Goal: Task Accomplishment & Management: Complete application form

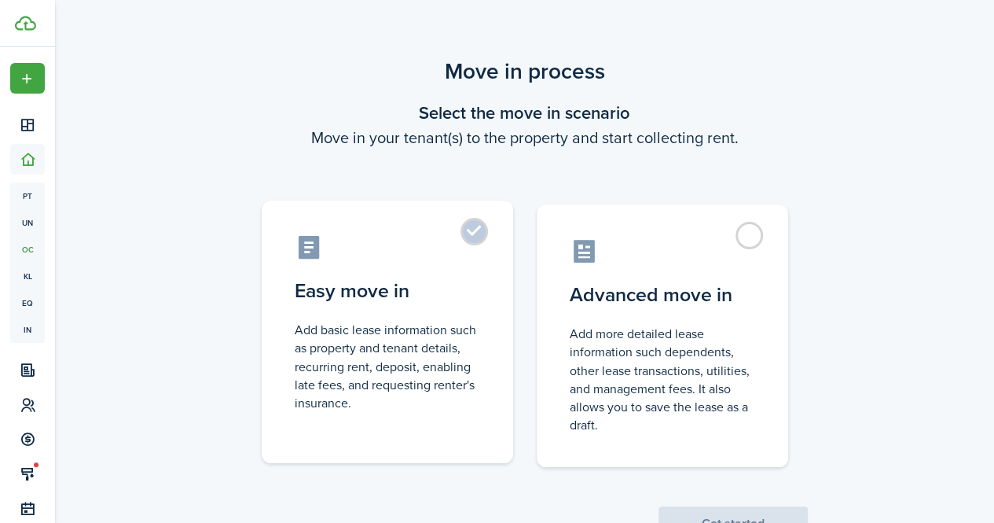
click at [483, 248] on label "Easy move in Add basic lease information such as property and tenant details, r…" at bounding box center [387, 331] width 251 height 262
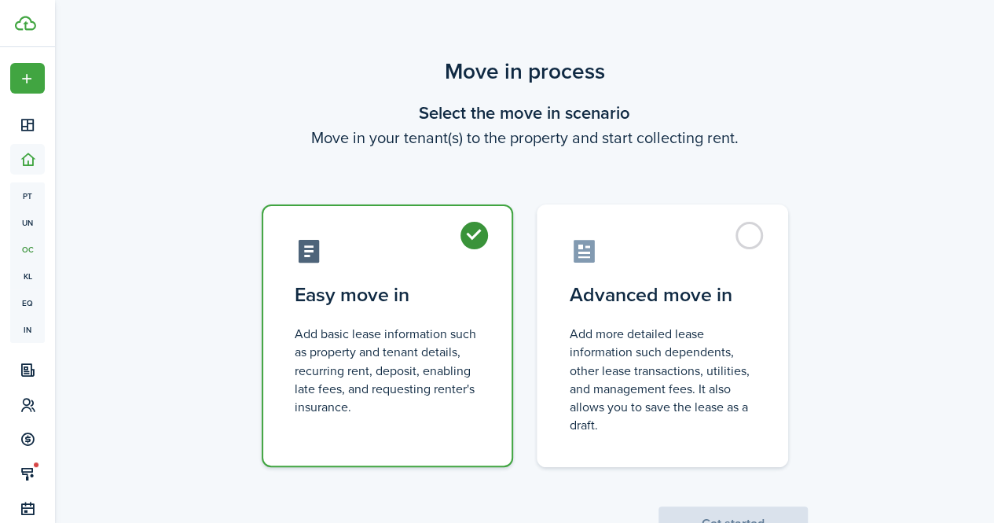
radio input "true"
click at [681, 509] on button "Get started" at bounding box center [733, 523] width 149 height 35
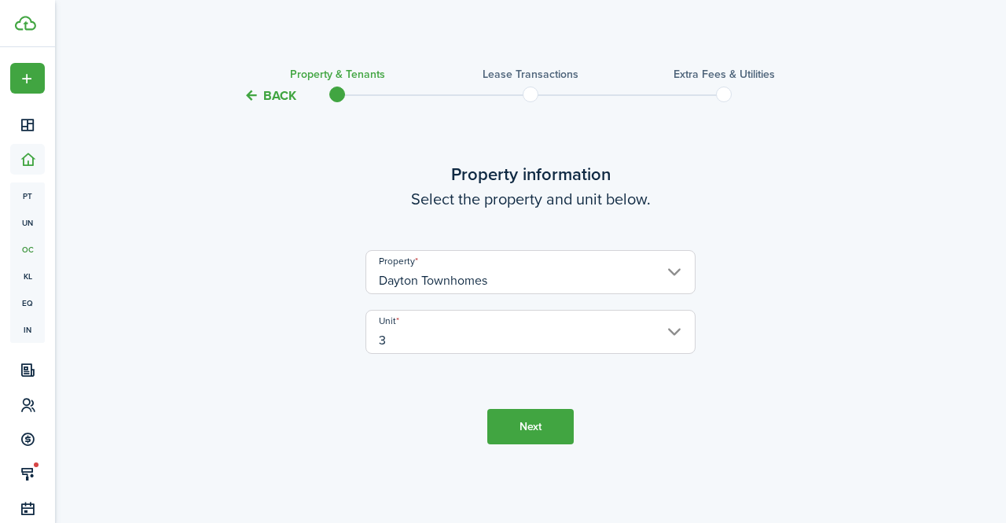
click at [514, 431] on button "Next" at bounding box center [530, 426] width 86 height 35
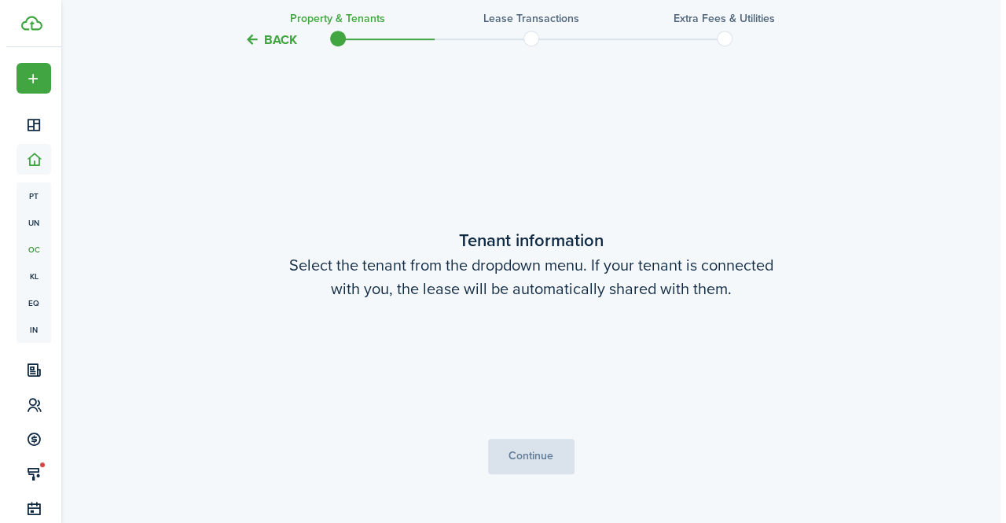
scroll to position [417, 0]
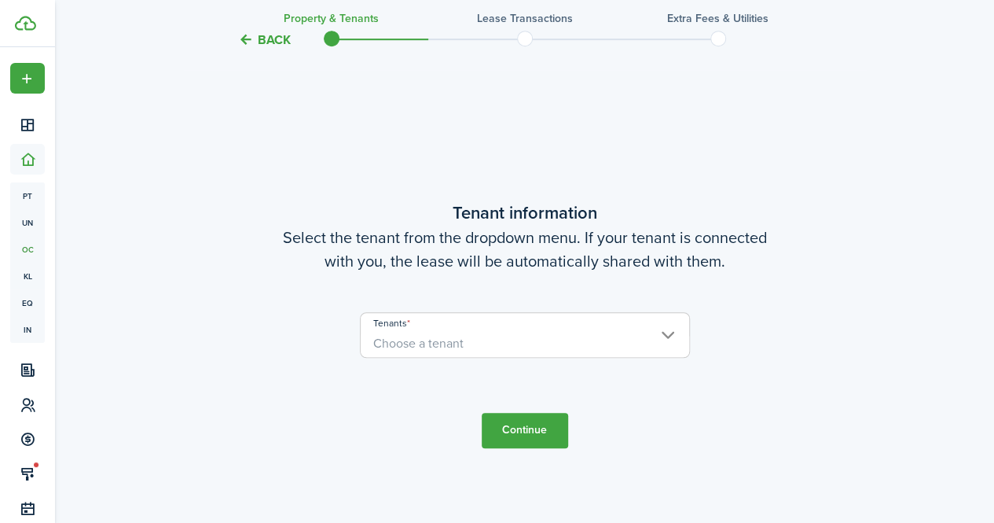
click at [471, 354] on span "Choose a tenant" at bounding box center [525, 343] width 328 height 27
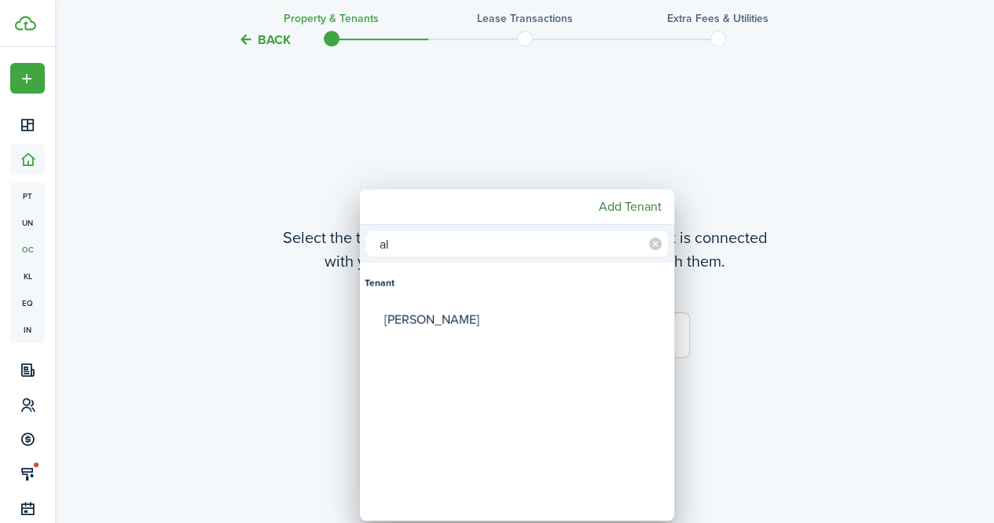
type input "a"
type input "[PERSON_NAME]"
click at [624, 205] on mbsc-button "Add Tenant" at bounding box center [630, 207] width 75 height 28
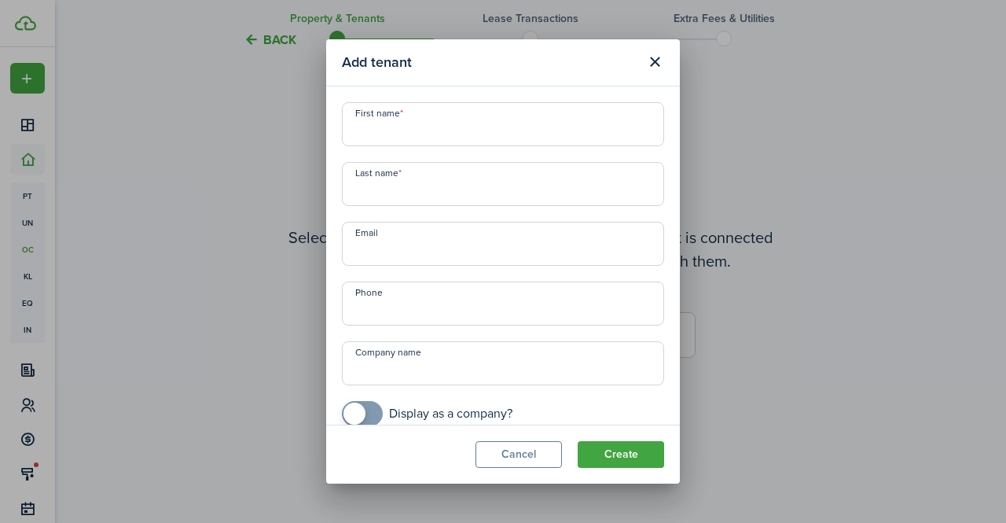
click at [440, 116] on input "First name" at bounding box center [503, 124] width 322 height 44
type input "[PERSON_NAME]"
click at [413, 192] on input "Last name" at bounding box center [503, 184] width 322 height 44
paste input "[PERSON_NAME]"
type input "[PERSON_NAME]"
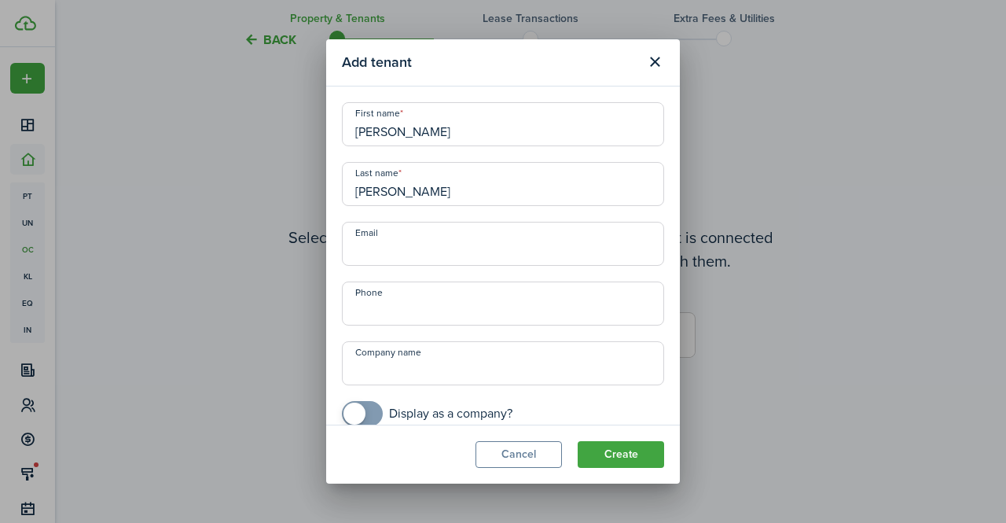
click at [393, 246] on input "Email" at bounding box center [503, 244] width 322 height 44
paste input "[EMAIL_ADDRESS][DOMAIN_NAME]"
type input "[EMAIL_ADDRESS][DOMAIN_NAME]"
click at [398, 306] on input "+1" at bounding box center [503, 303] width 322 height 44
paste input "[PHONE_NUMBER]"
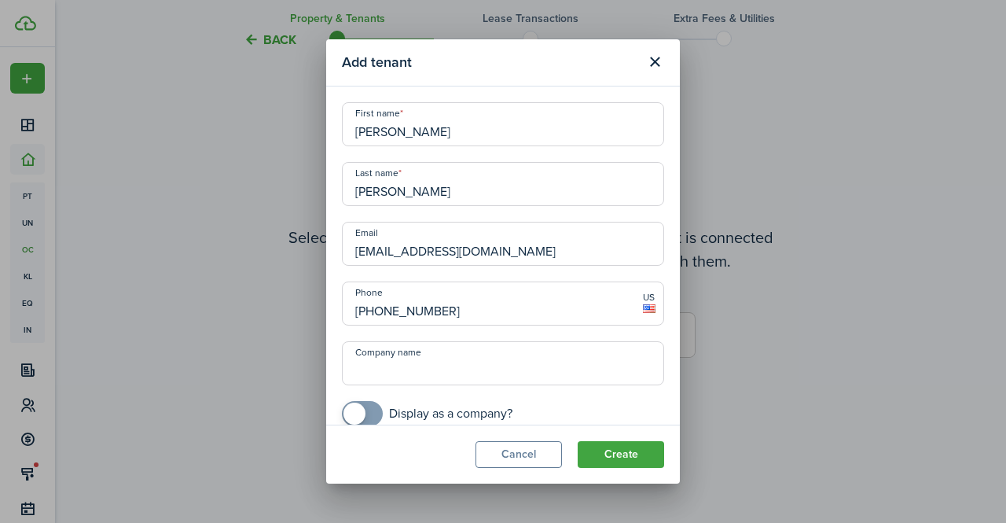
scroll to position [17, 0]
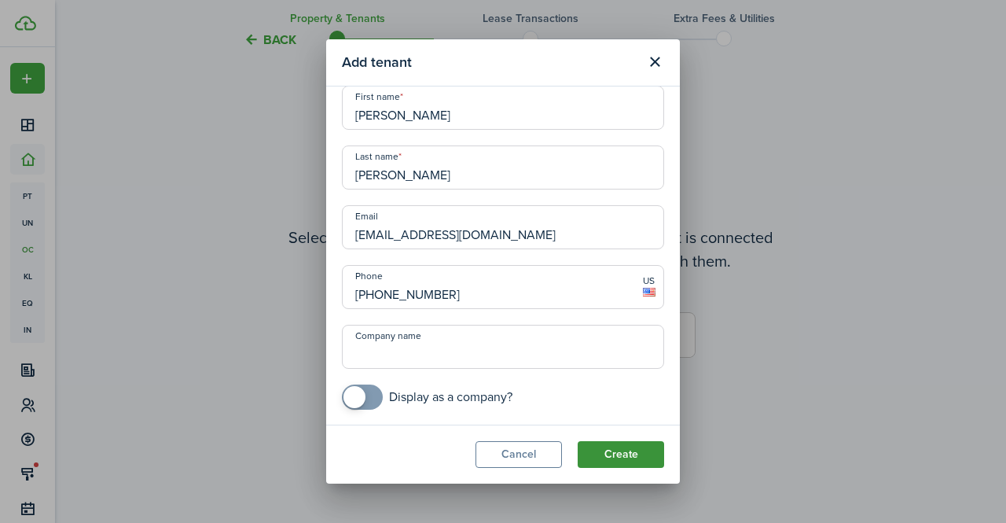
type input "[PHONE_NUMBER]"
click at [638, 460] on button "Create" at bounding box center [621, 454] width 86 height 27
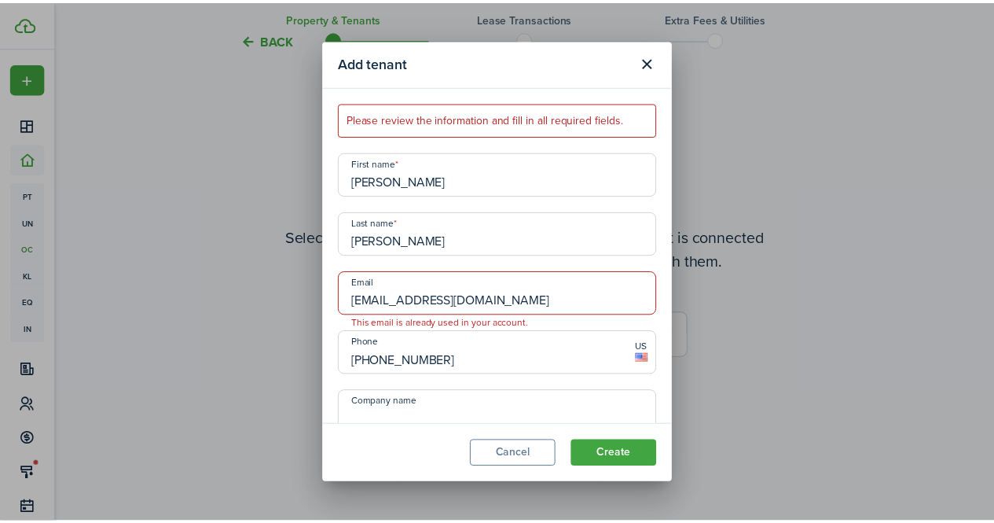
scroll to position [65, 0]
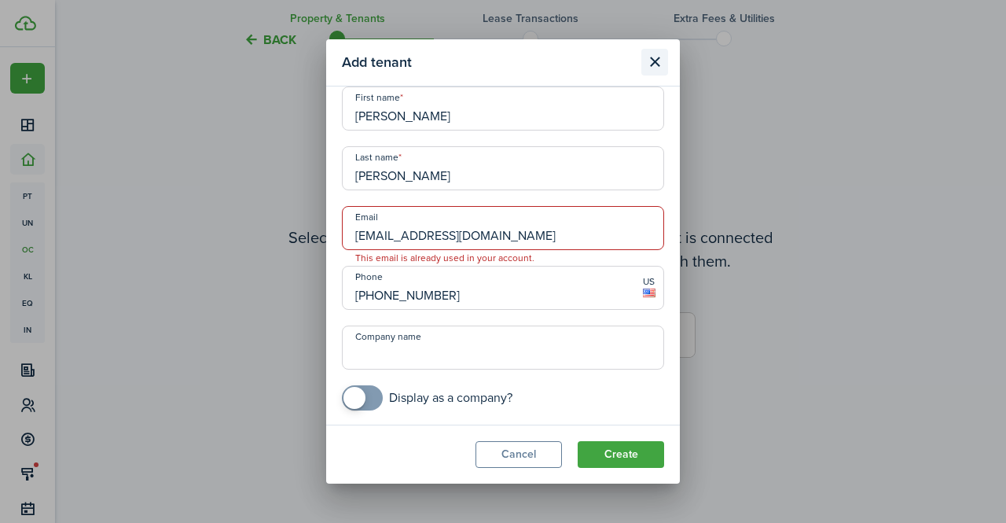
click at [652, 58] on button "Close modal" at bounding box center [654, 62] width 27 height 27
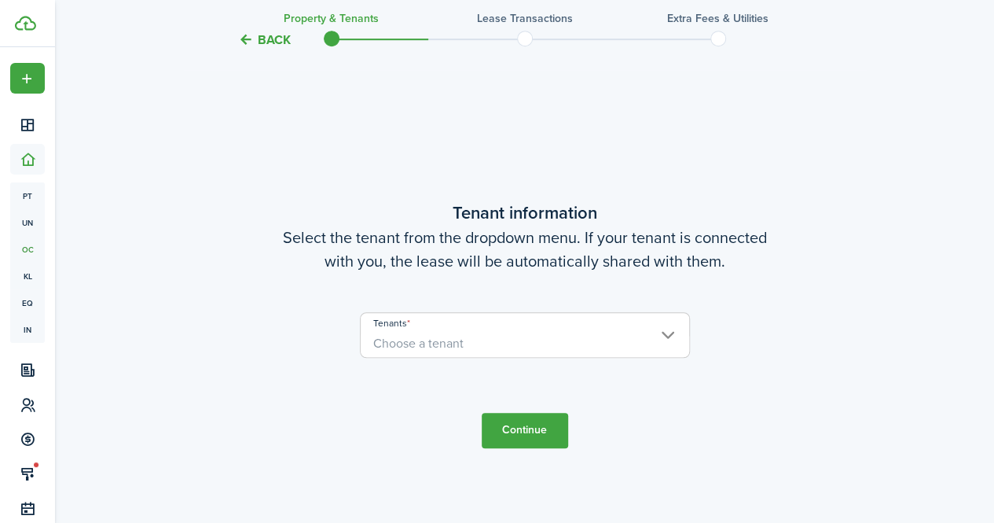
click at [456, 336] on span "Choose a tenant" at bounding box center [418, 343] width 90 height 18
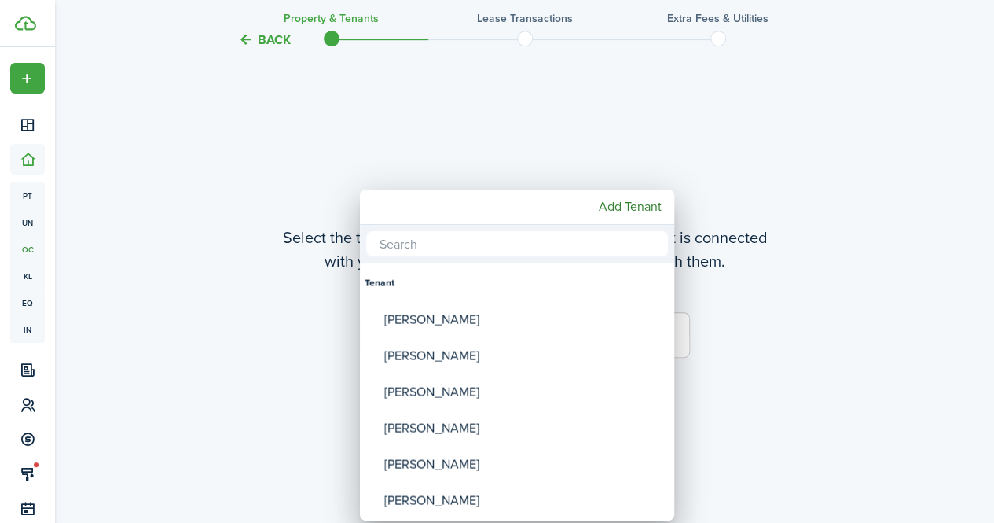
paste input "tel:[PHONE_NUMBER]"
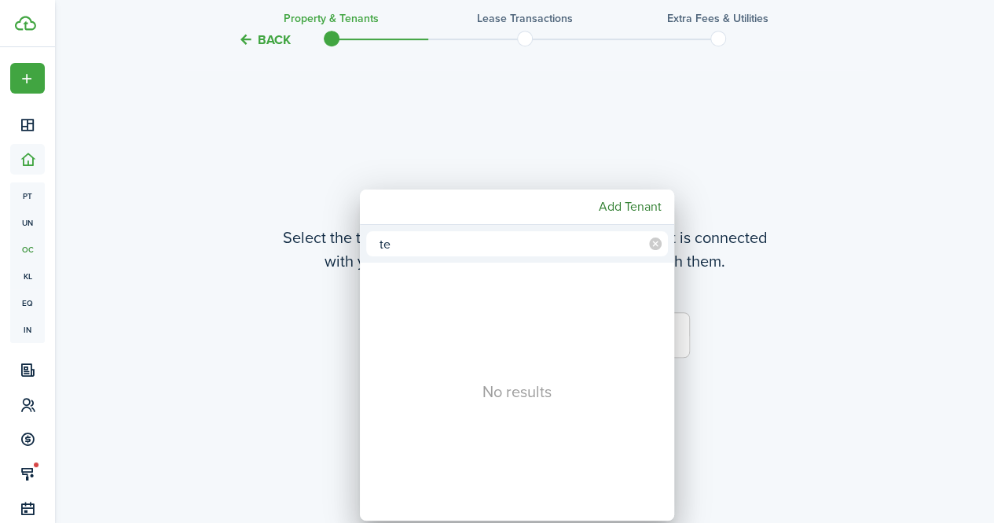
type input "t"
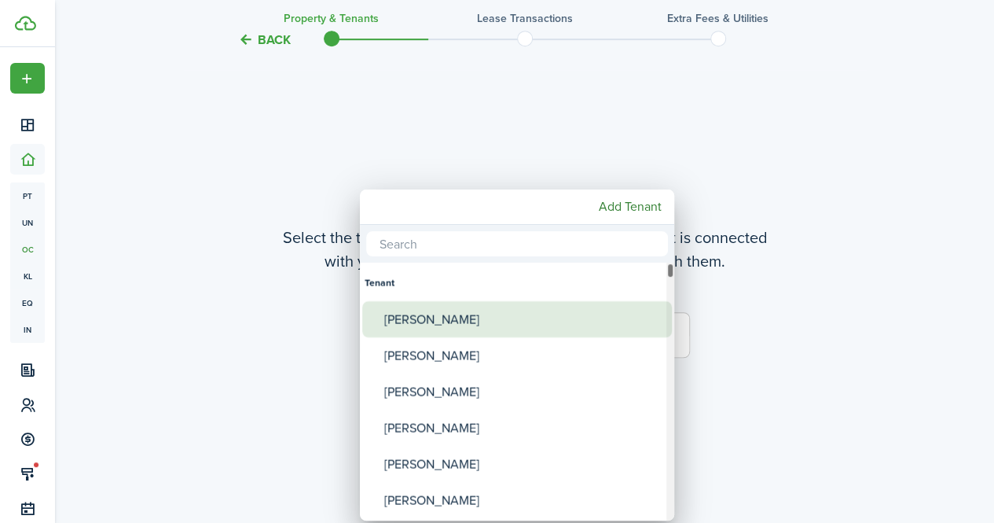
paste input "[PERSON_NAME]"
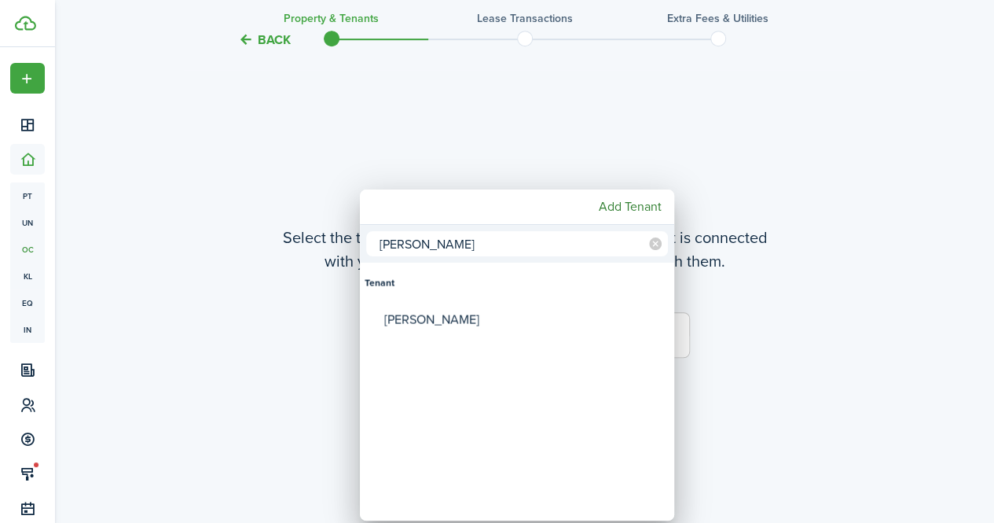
type input "[PERSON_NAME]"
click at [831, 360] on div at bounding box center [497, 261] width 1246 height 774
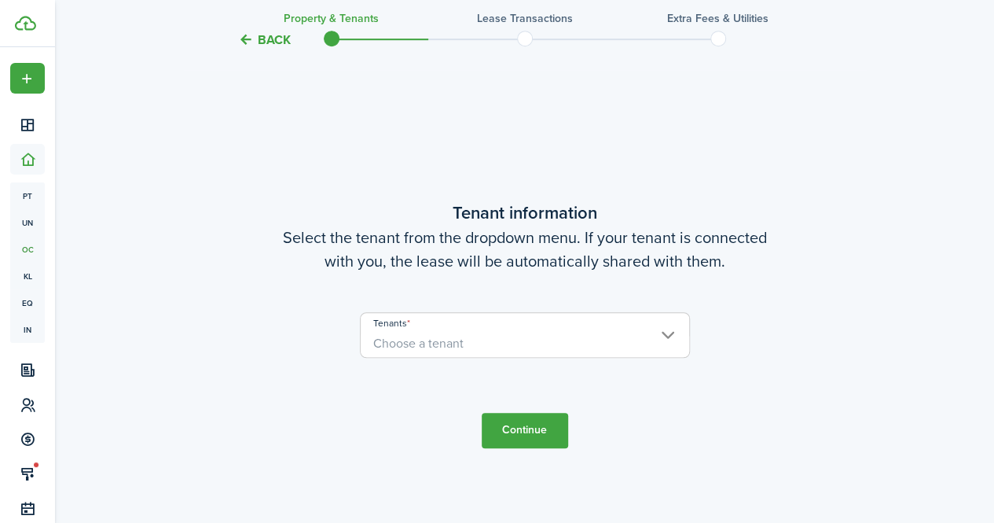
click at [278, 31] on tc-wizard-header "Back Property & Tenants Lease Transactions Extra fees & Utilities" at bounding box center [525, 34] width 684 height 71
click at [273, 40] on button "Back" at bounding box center [264, 39] width 53 height 17
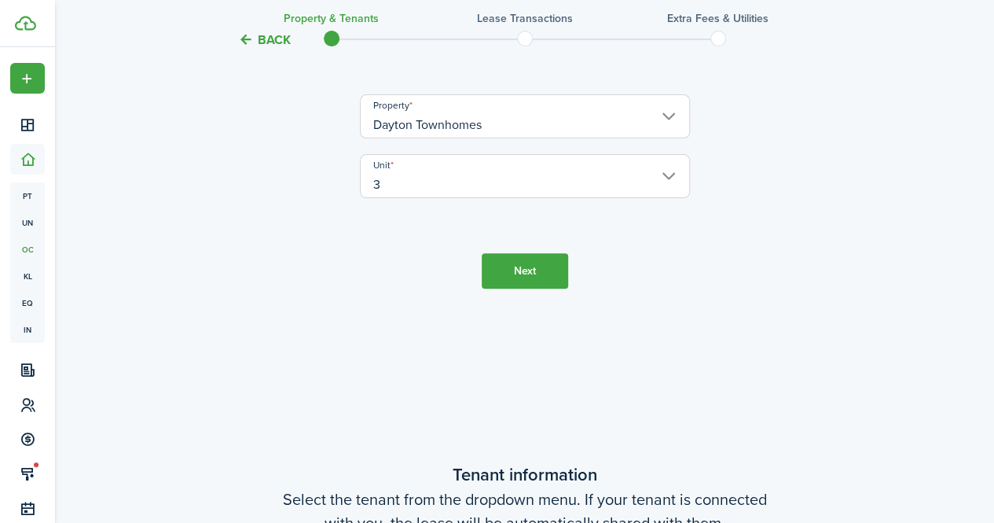
scroll to position [0, 0]
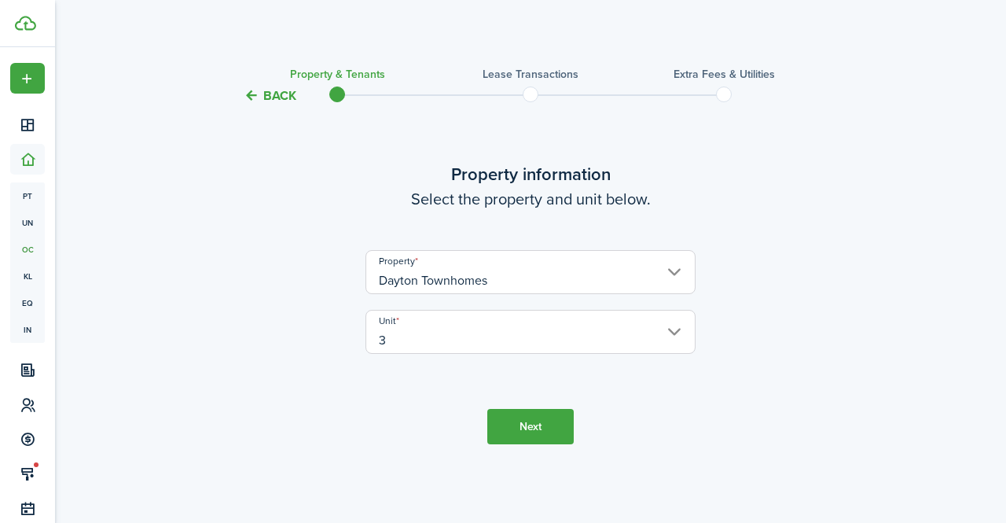
click at [277, 97] on button "Back" at bounding box center [270, 95] width 53 height 17
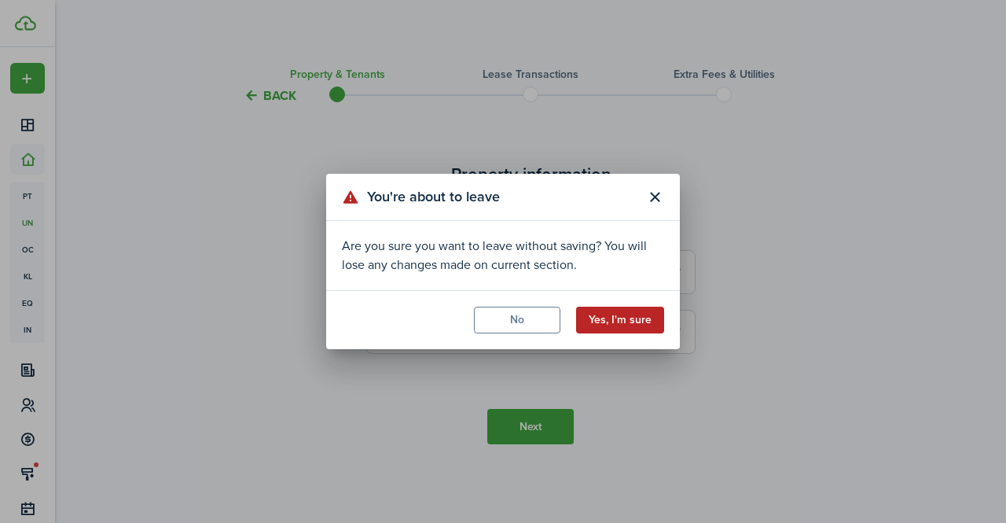
click at [637, 322] on button "Yes, I'm sure" at bounding box center [620, 319] width 88 height 27
